Goal: Navigation & Orientation: Find specific page/section

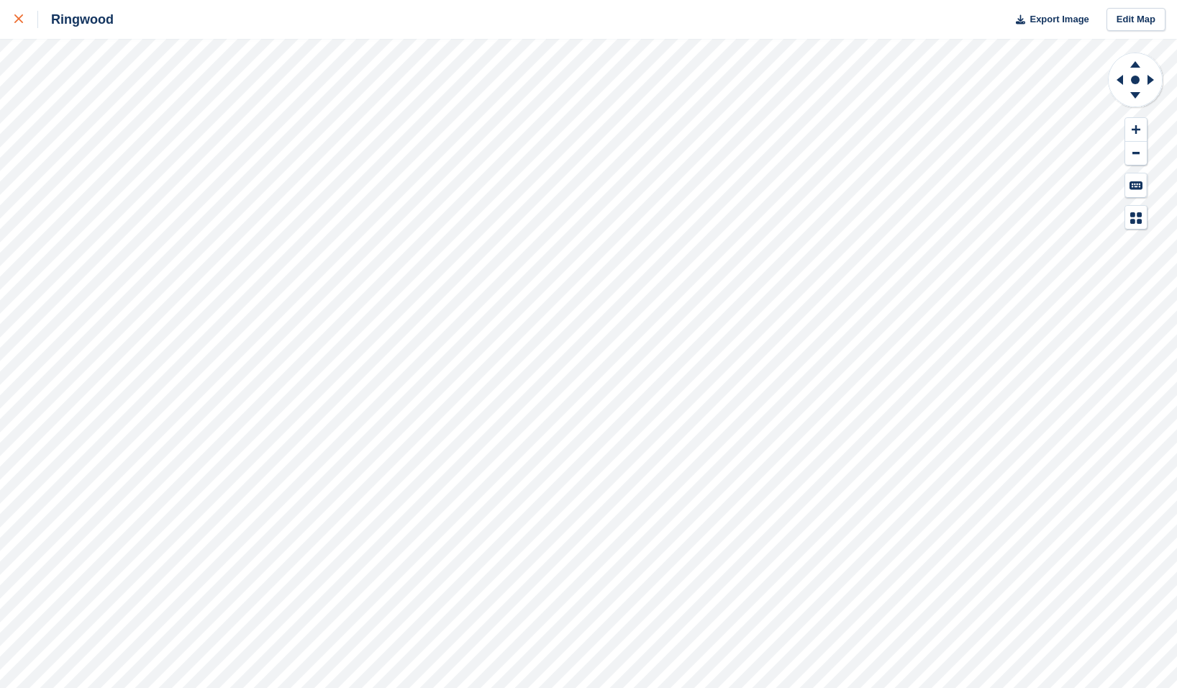
click at [12, 10] on link at bounding box center [19, 19] width 38 height 39
